Goal: Find specific page/section: Find specific page/section

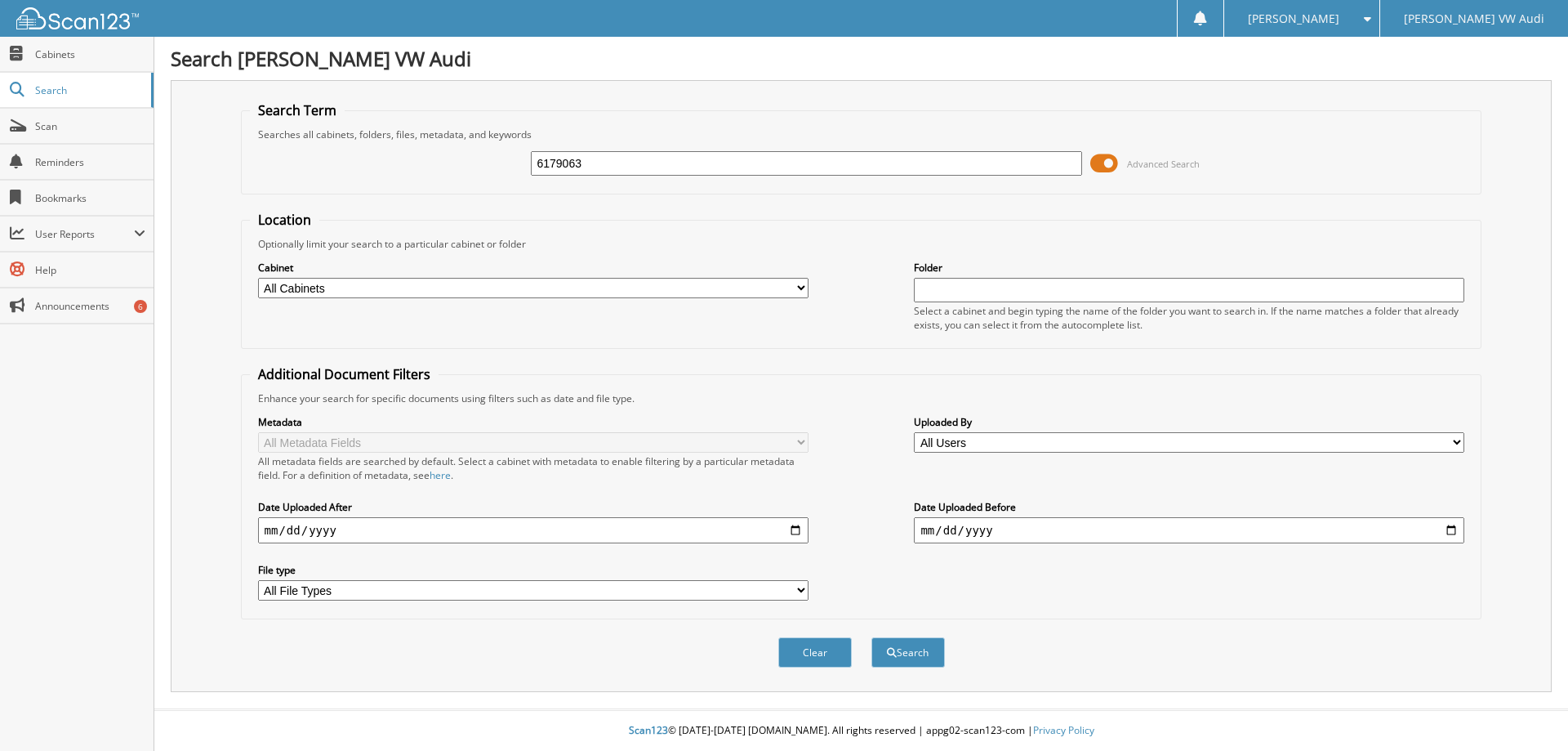
type input "6179063"
click at [872, 637] on button "Search" at bounding box center [908, 652] width 73 height 30
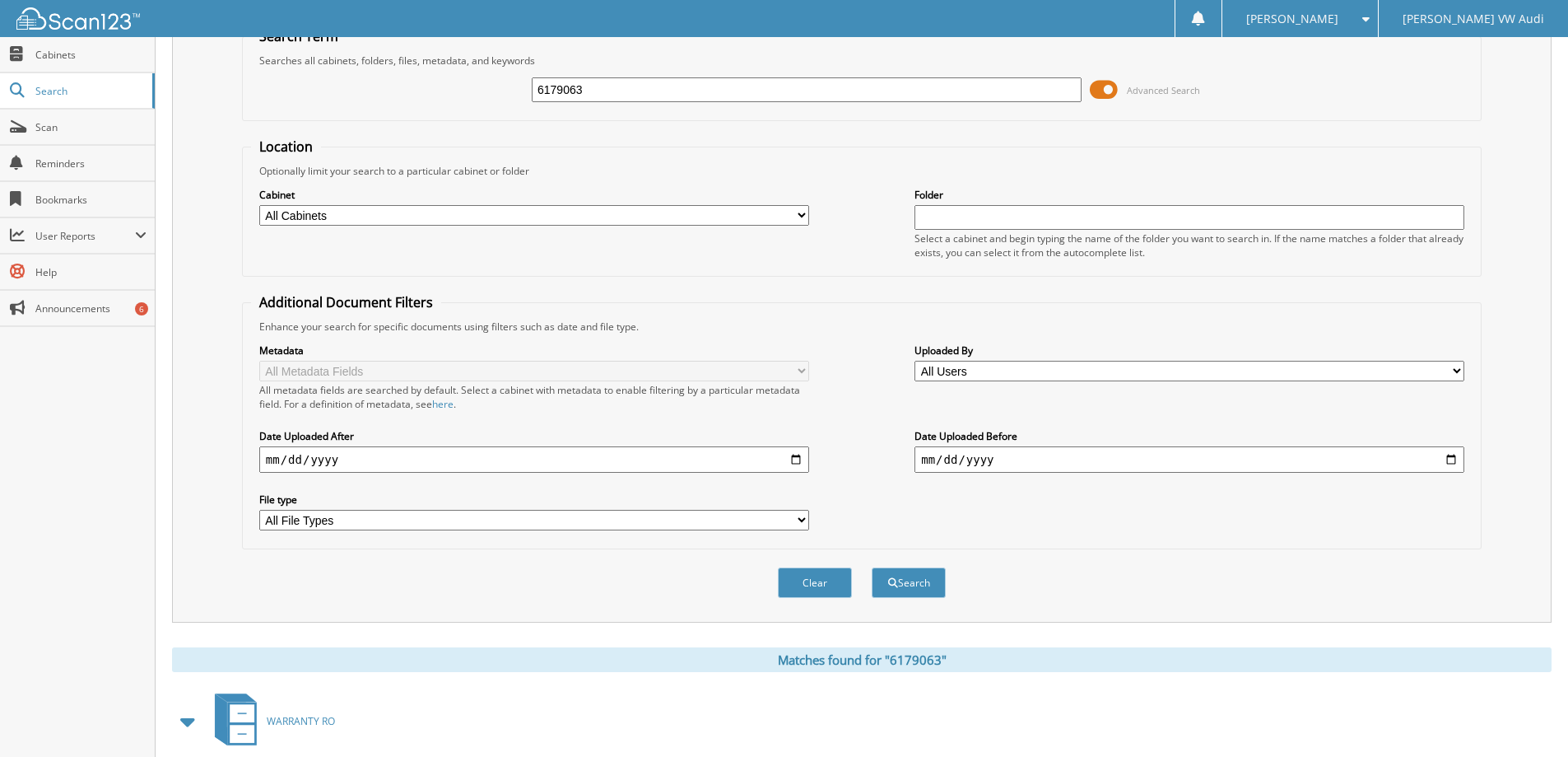
scroll to position [323, 0]
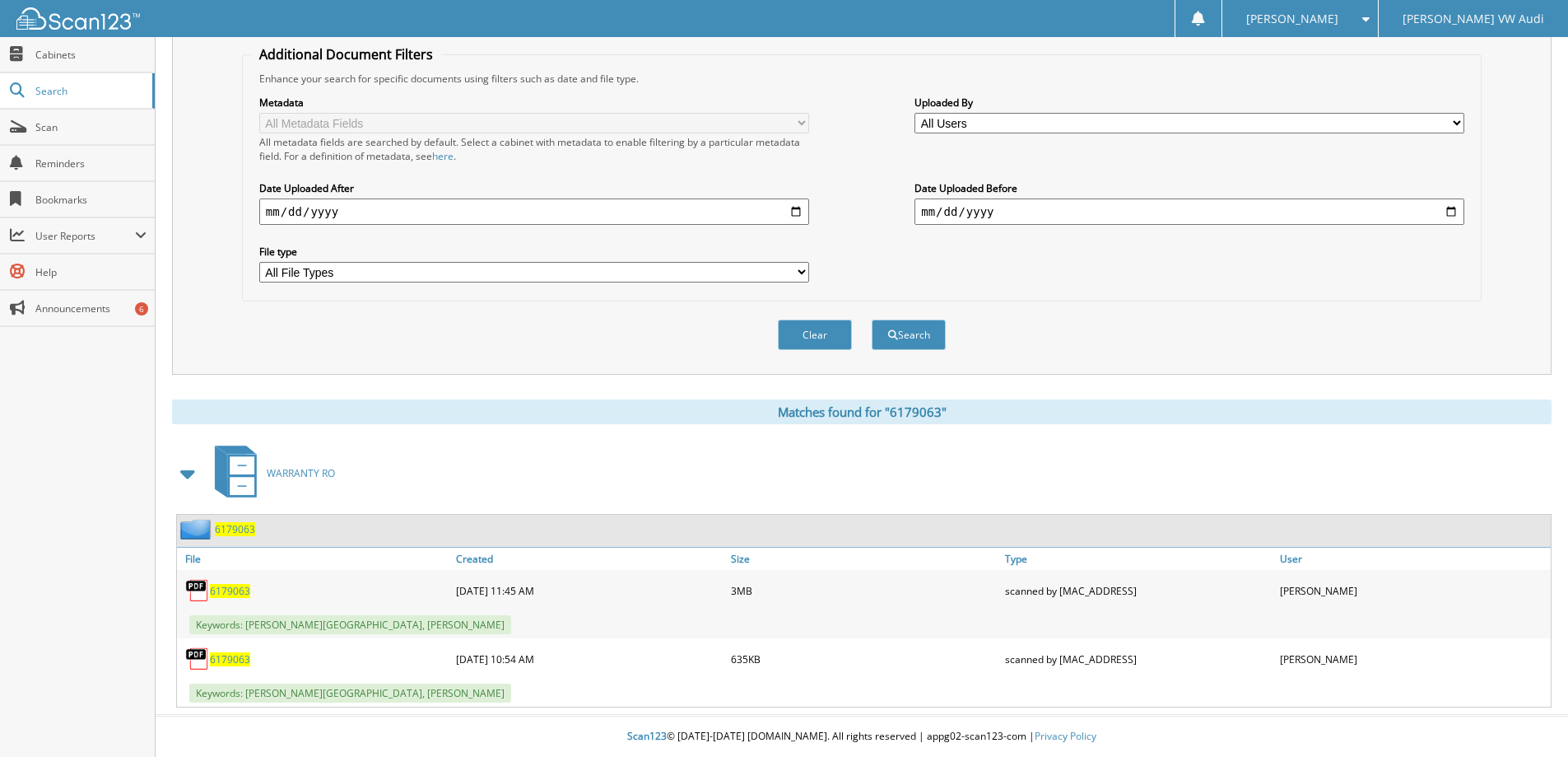
click at [233, 588] on span "6179063" at bounding box center [230, 591] width 40 height 14
